Goal: Task Accomplishment & Management: Complete application form

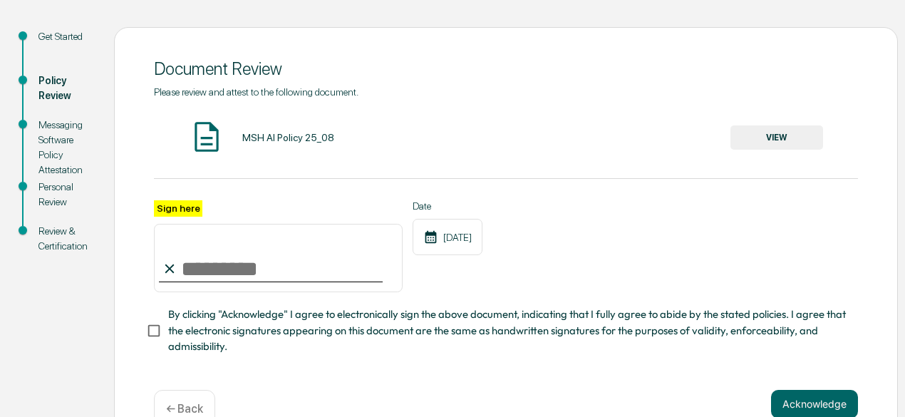
click at [297, 277] on input "Sign here" at bounding box center [278, 258] width 249 height 68
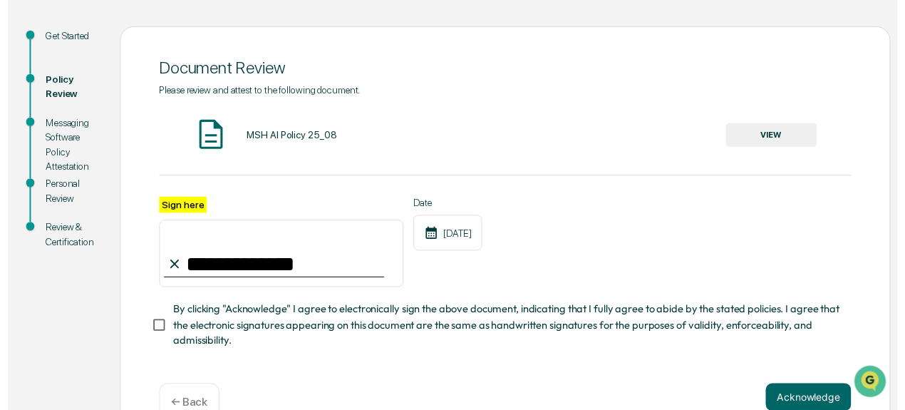
scroll to position [182, 0]
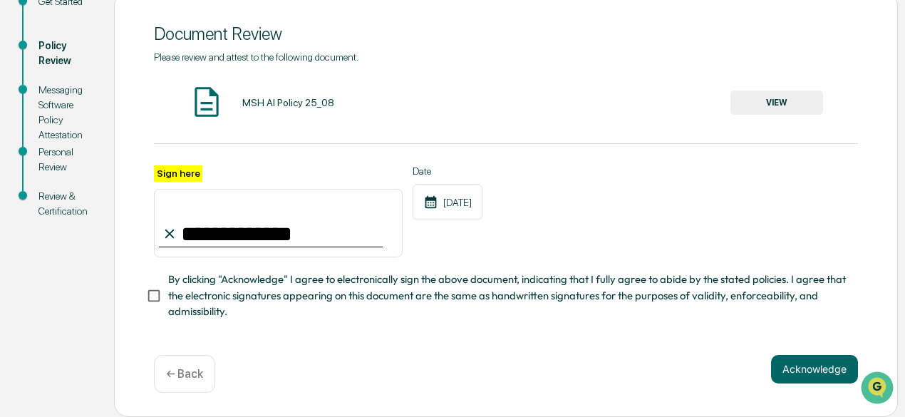
type input "**********"
click at [820, 374] on button "Acknowledge" at bounding box center [814, 369] width 87 height 29
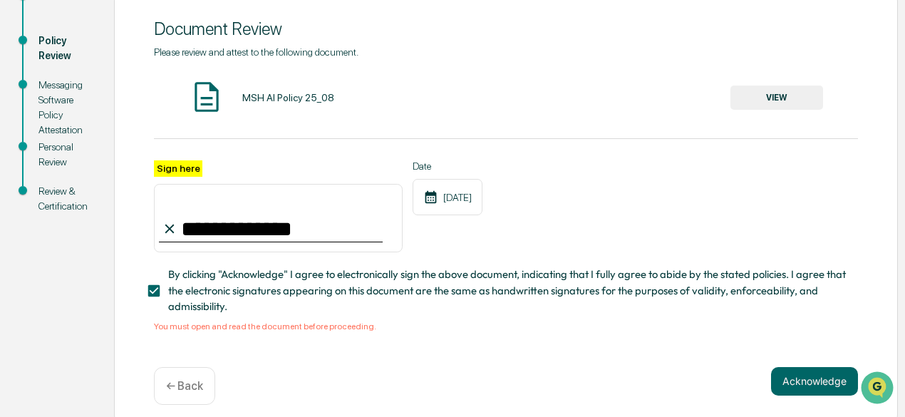
click at [766, 103] on button "VIEW" at bounding box center [777, 98] width 93 height 24
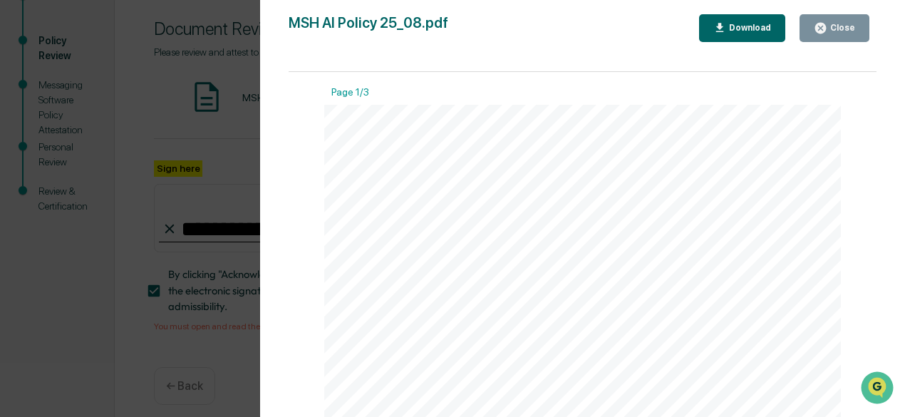
click at [227, 185] on div "Version History [DATE] 02:14 PM [PERSON_NAME] MSH AI Policy 25_08.pdf Close Dow…" at bounding box center [452, 208] width 905 height 417
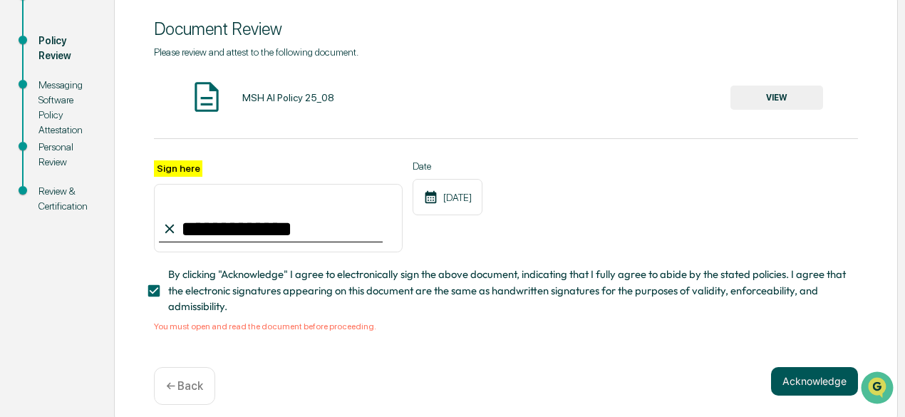
click at [814, 392] on button "Acknowledge" at bounding box center [814, 381] width 87 height 29
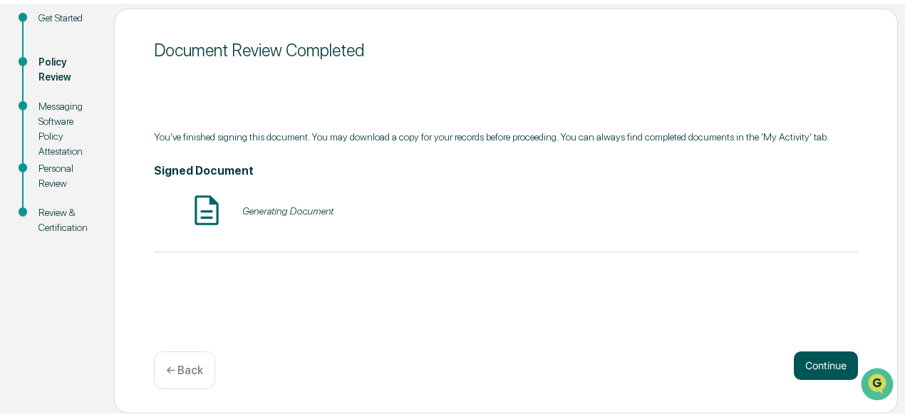
scroll to position [157, 0]
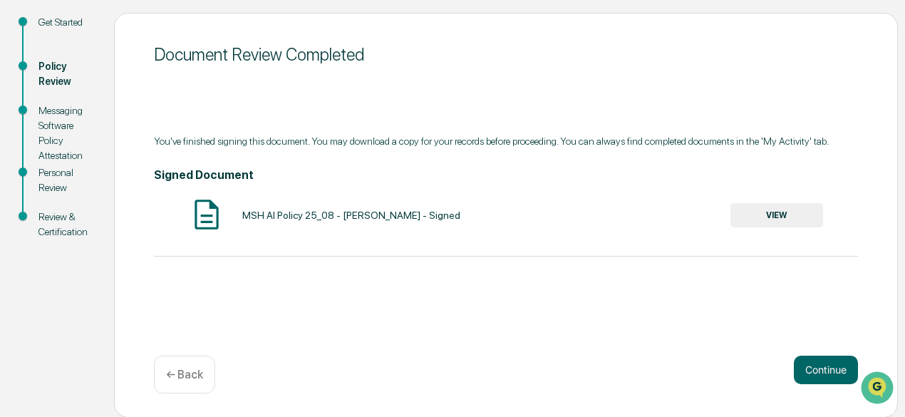
click at [787, 217] on button "VIEW" at bounding box center [777, 215] width 93 height 24
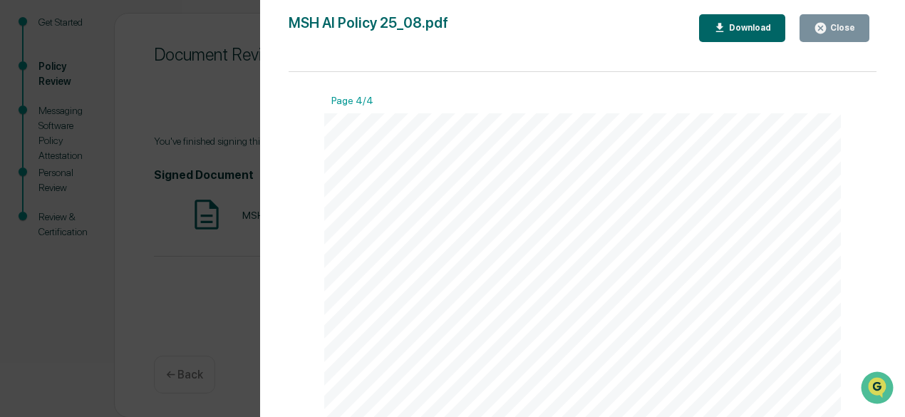
scroll to position [2210, 0]
click at [746, 30] on div "Download" at bounding box center [748, 28] width 45 height 10
click at [168, 342] on div "Version History [DATE] 07:27 PM [PERSON_NAME] MSH AI Policy 25_08.pdf Close Dow…" at bounding box center [452, 208] width 905 height 417
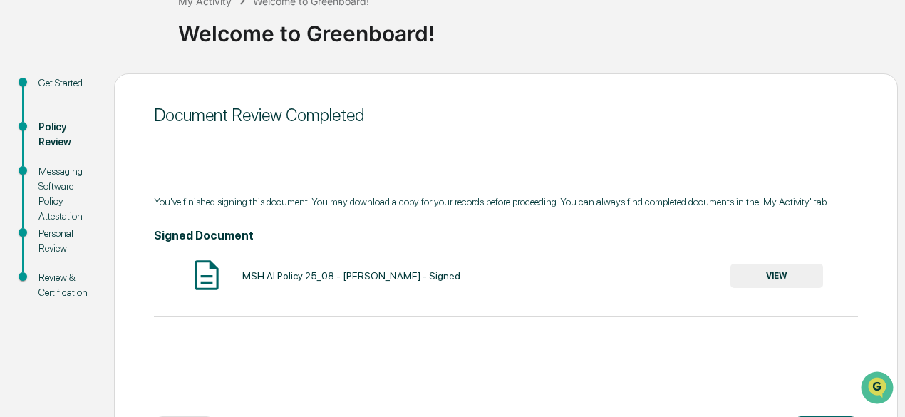
scroll to position [157, 0]
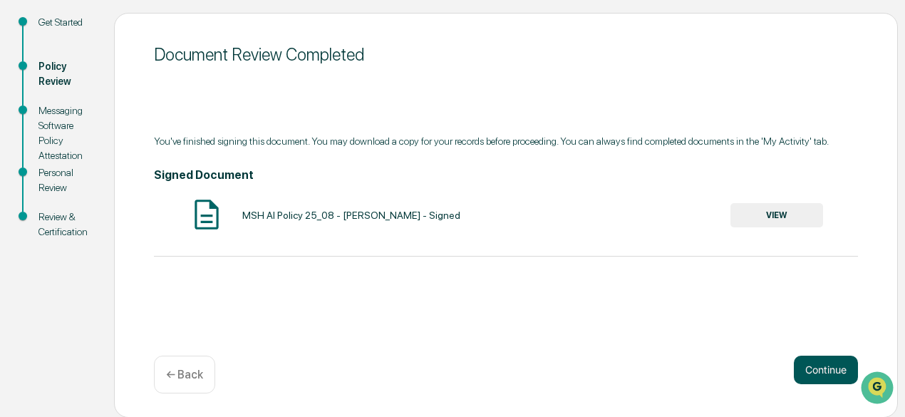
click at [833, 363] on button "Continue" at bounding box center [826, 370] width 64 height 29
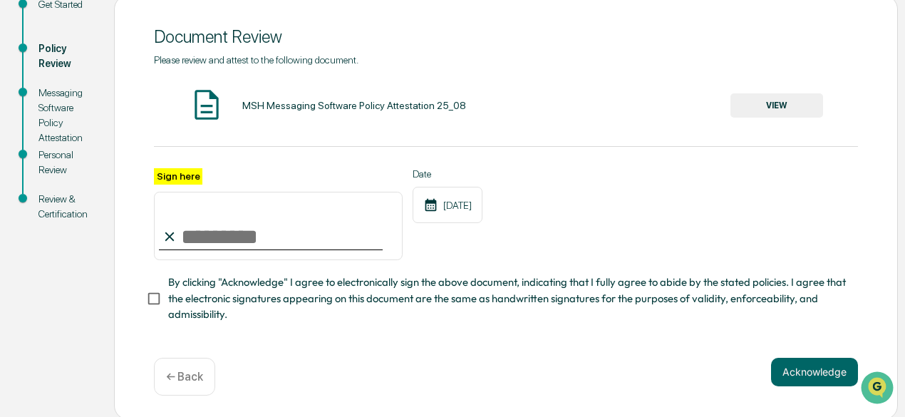
scroll to position [182, 0]
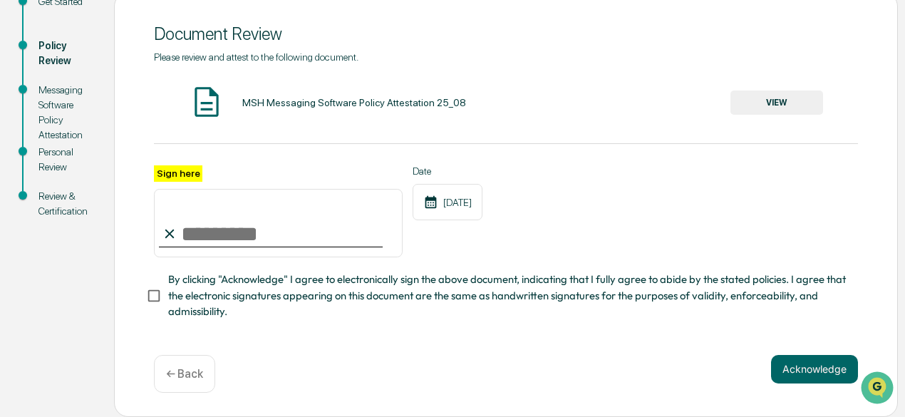
click at [762, 100] on button "VIEW" at bounding box center [777, 103] width 93 height 24
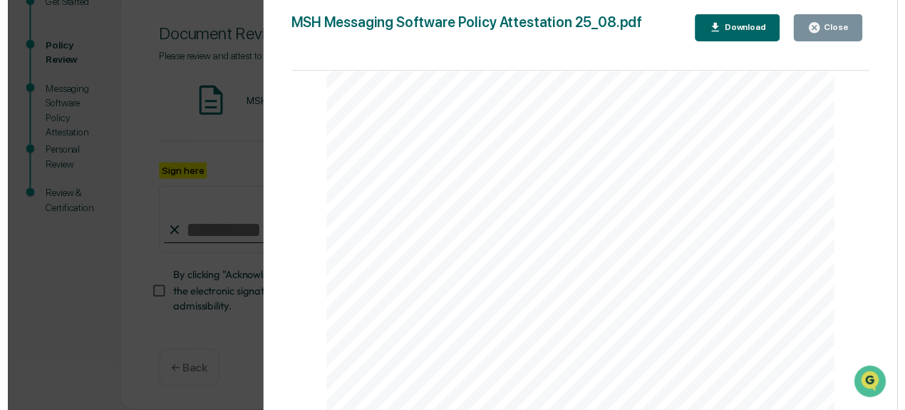
scroll to position [1717, 0]
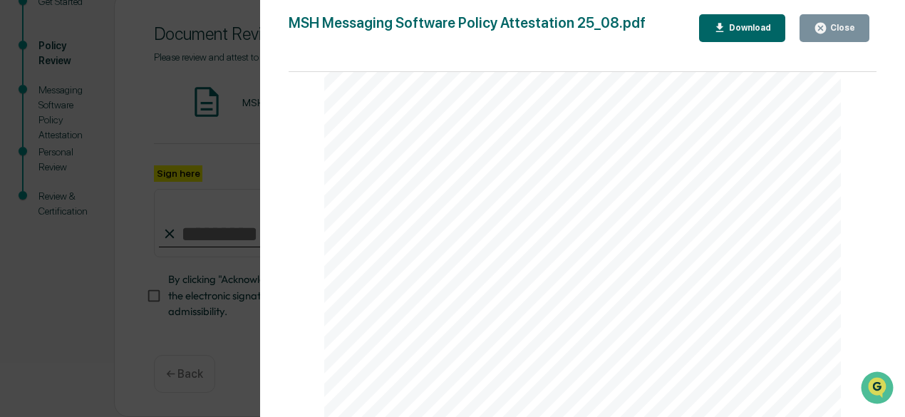
click at [767, 25] on div "Download" at bounding box center [748, 28] width 45 height 10
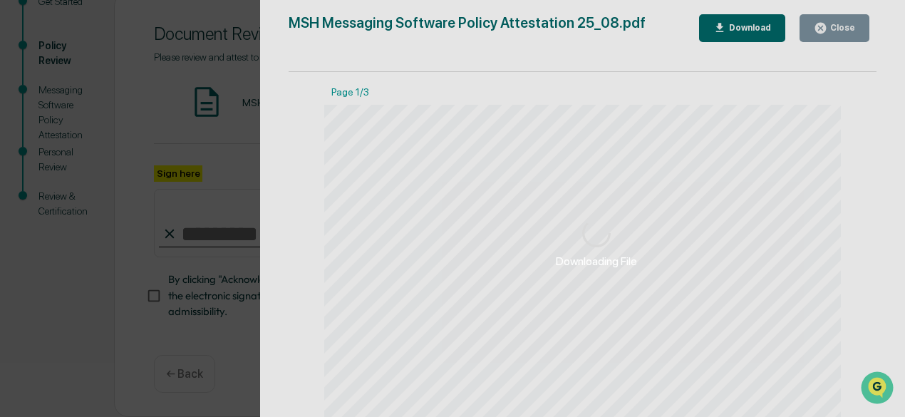
click at [845, 28] on div "Downloading File" at bounding box center [597, 244] width 674 height 488
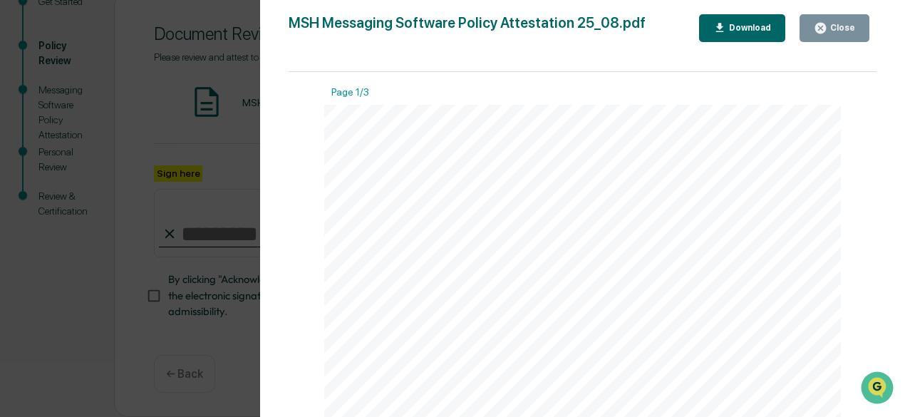
click at [232, 223] on div "Version History [DATE] 02:15 PM [PERSON_NAME] MSH Messaging Software Policy Att…" at bounding box center [452, 208] width 905 height 417
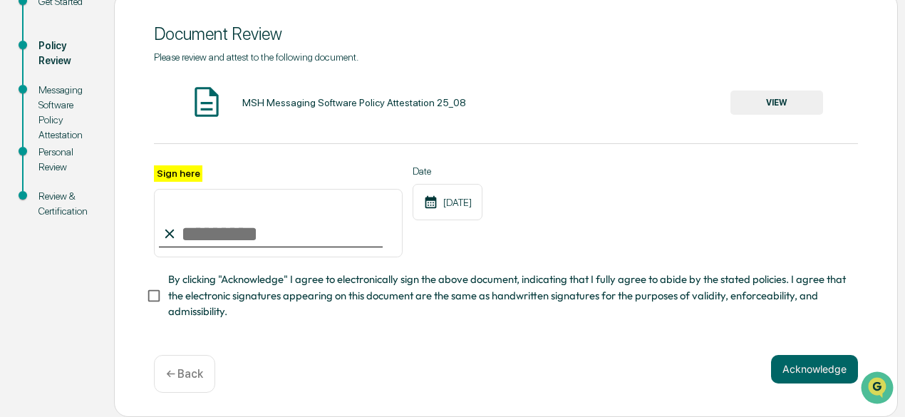
click at [242, 235] on input "Sign here" at bounding box center [278, 223] width 249 height 68
type input "**********"
click at [815, 366] on button "Acknowledge" at bounding box center [814, 369] width 87 height 29
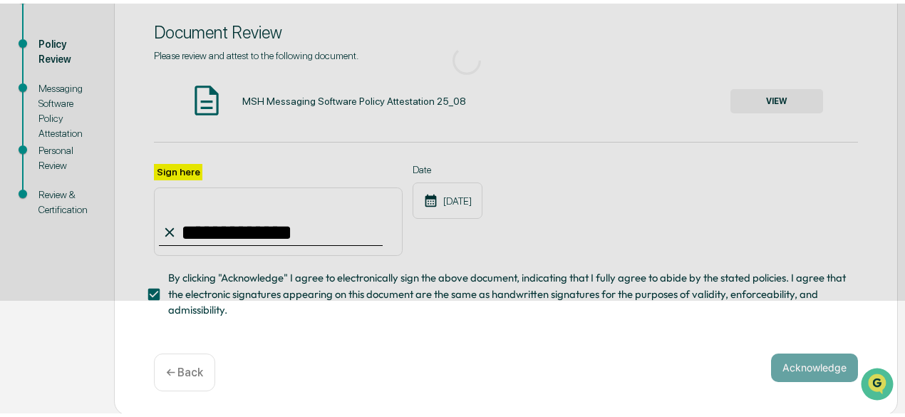
scroll to position [157, 0]
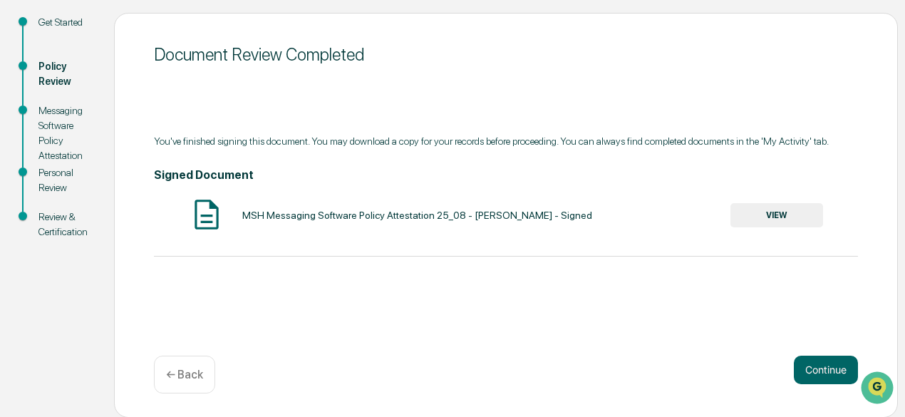
click at [776, 214] on button "VIEW" at bounding box center [777, 215] width 93 height 24
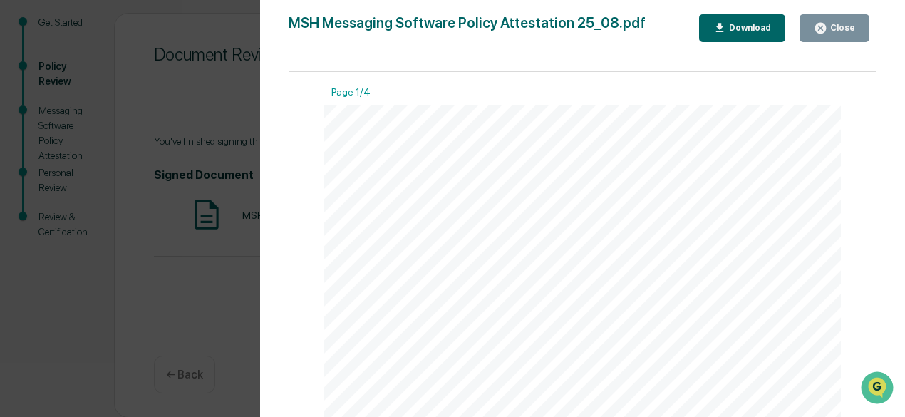
click at [750, 28] on div "Download" at bounding box center [748, 28] width 45 height 10
click at [108, 351] on div "Version History [DATE] 07:28 PM [PERSON_NAME] MSH Messaging Software Policy Att…" at bounding box center [452, 208] width 905 height 417
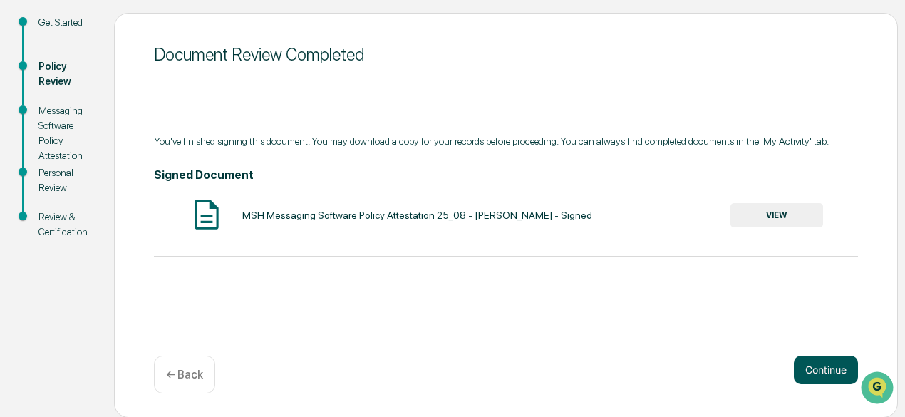
click at [825, 380] on button "Continue" at bounding box center [826, 370] width 64 height 29
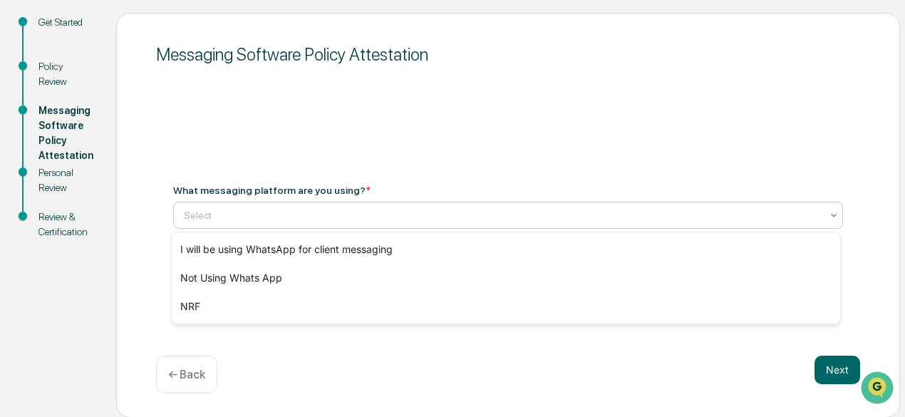
click at [830, 216] on icon at bounding box center [833, 215] width 11 height 11
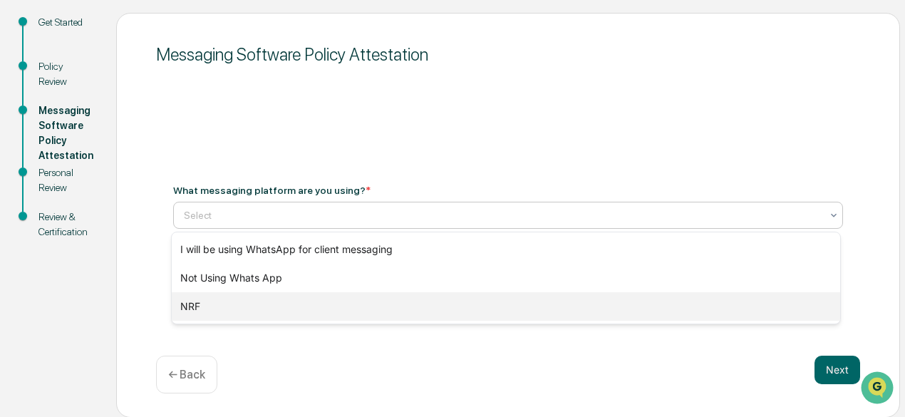
click at [198, 306] on div "NRF" at bounding box center [506, 306] width 669 height 29
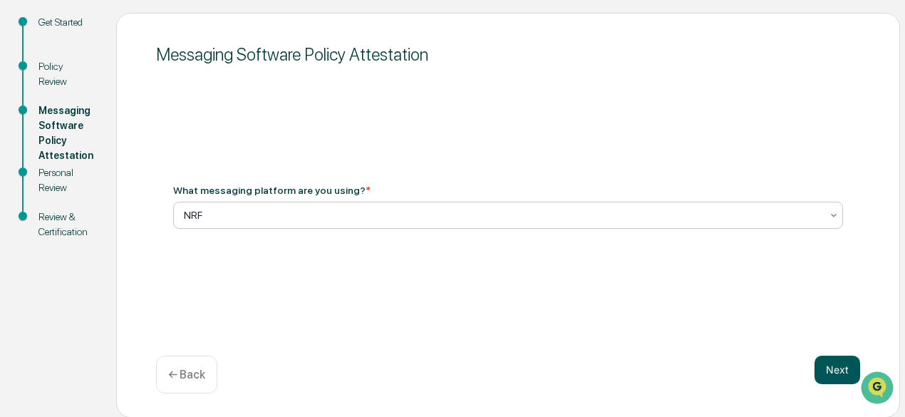
click at [840, 367] on button "Next" at bounding box center [838, 370] width 46 height 29
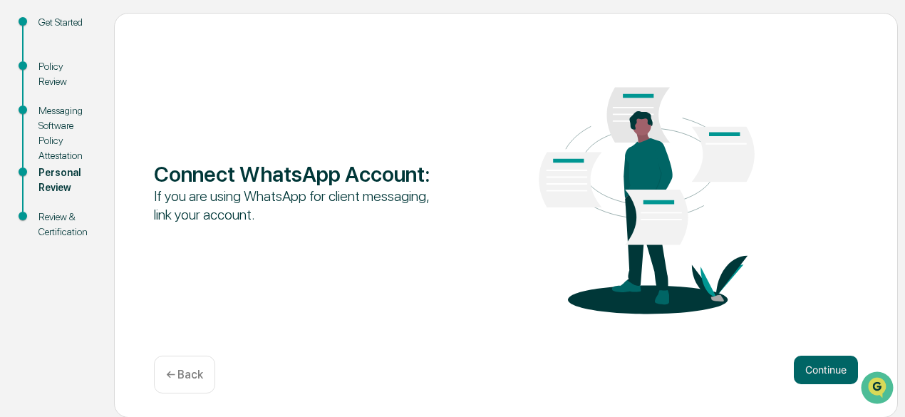
click at [191, 373] on p "← Back" at bounding box center [184, 375] width 37 height 14
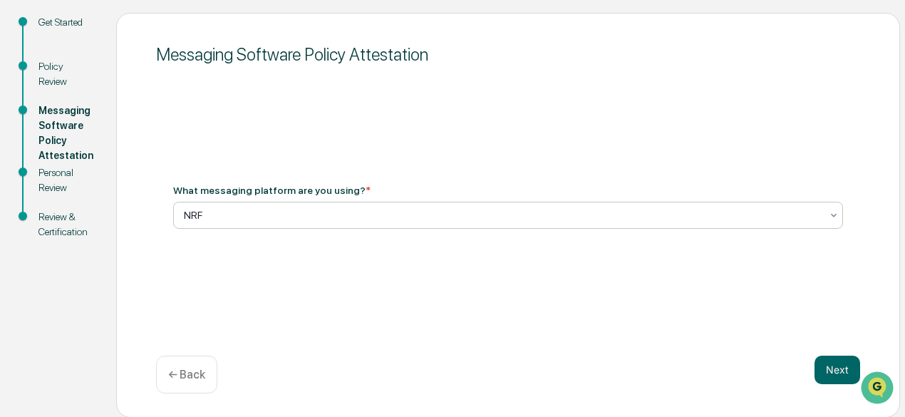
click at [834, 215] on icon at bounding box center [833, 215] width 11 height 11
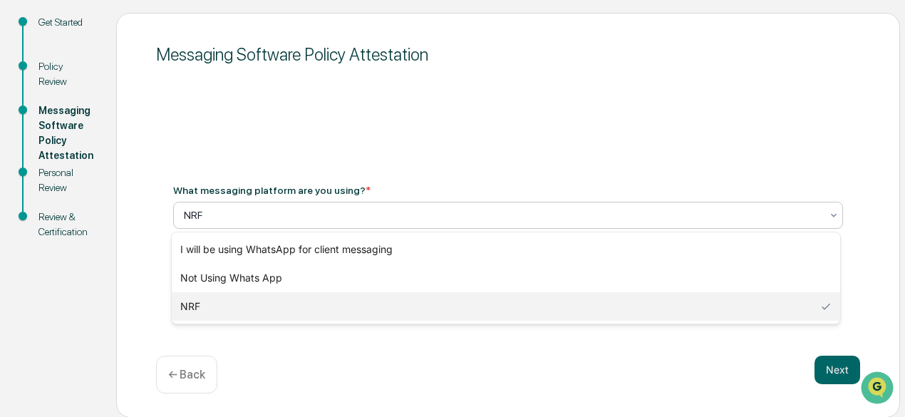
click at [834, 215] on icon at bounding box center [833, 215] width 11 height 11
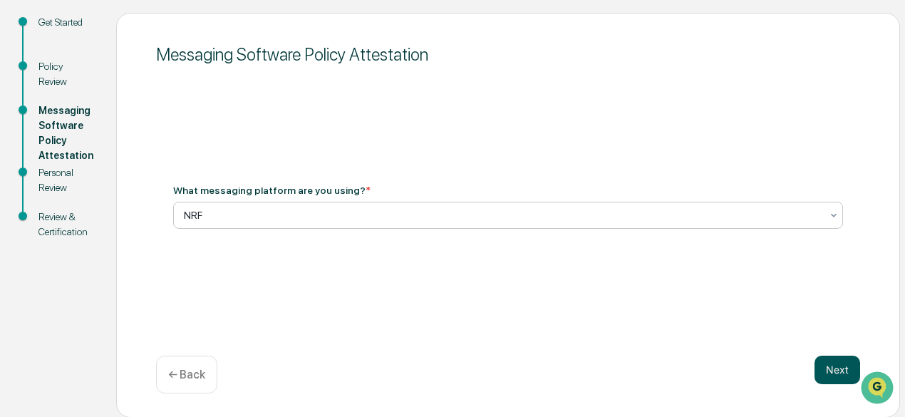
click at [839, 374] on button "Next" at bounding box center [838, 370] width 46 height 29
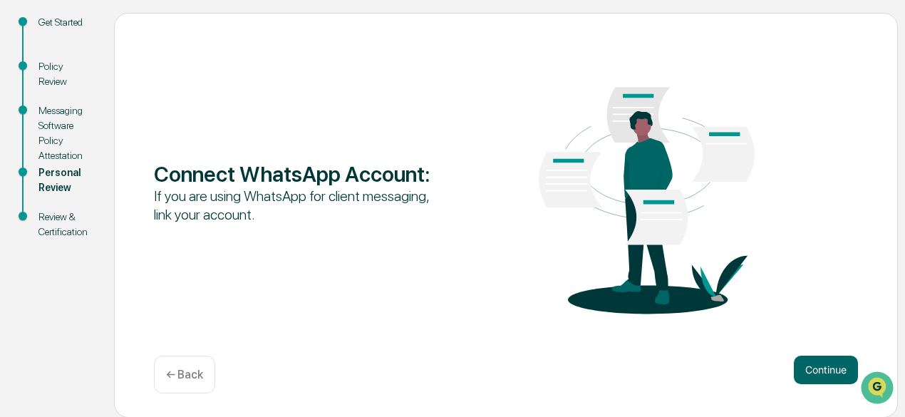
click at [839, 374] on button "Continue" at bounding box center [826, 370] width 64 height 29
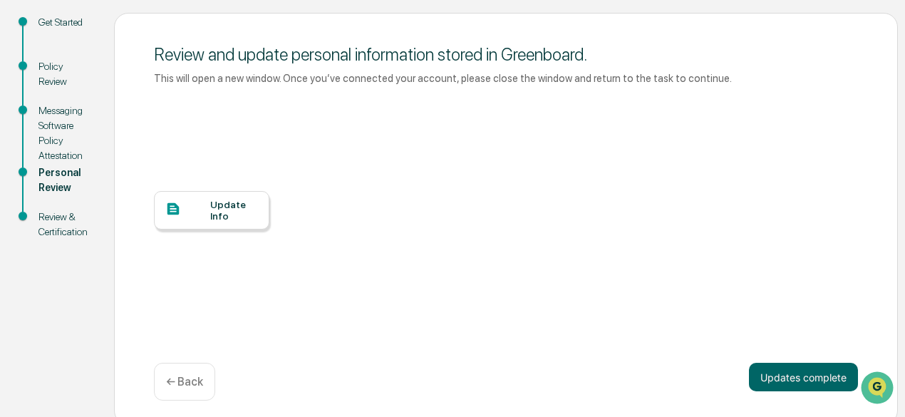
click at [205, 209] on div at bounding box center [187, 210] width 45 height 18
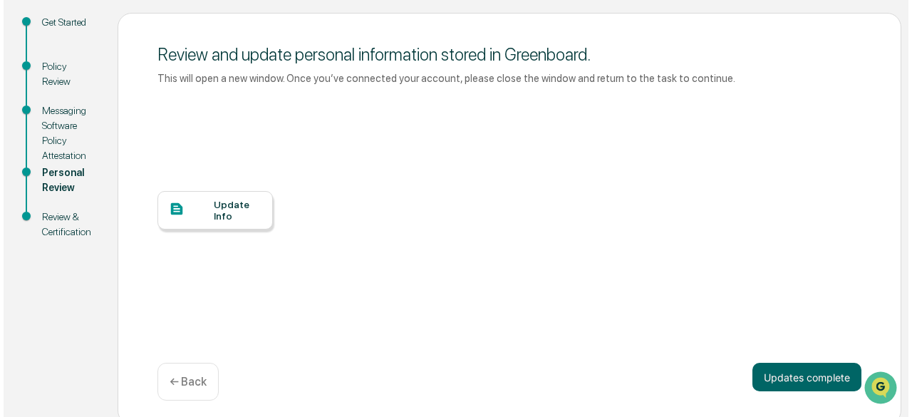
scroll to position [0, 0]
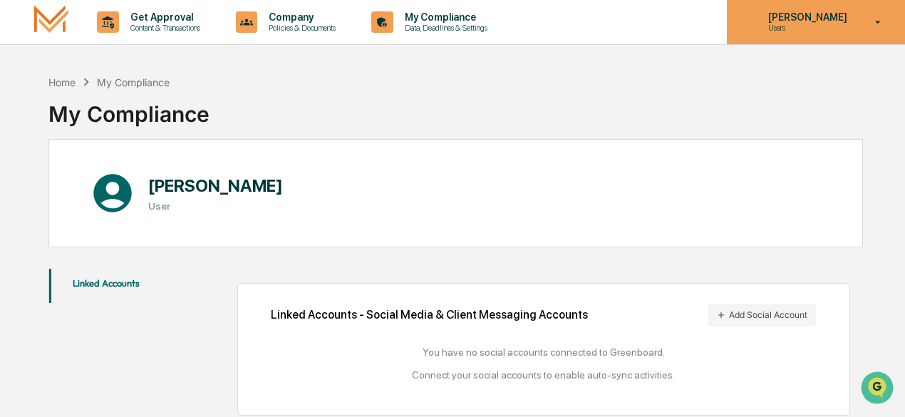
click at [880, 19] on icon at bounding box center [878, 23] width 25 height 14
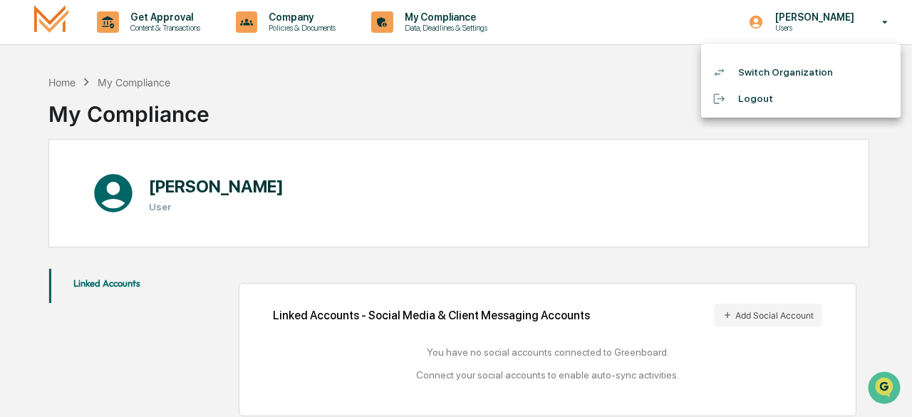
click at [754, 98] on li "Logout" at bounding box center [801, 99] width 200 height 26
